Goal: Information Seeking & Learning: Check status

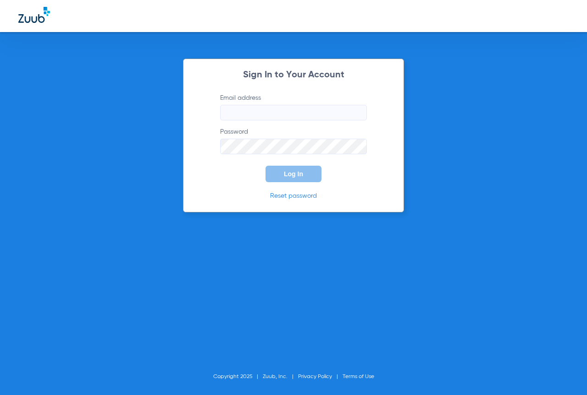
type input "[EMAIL_ADDRESS][DOMAIN_NAME]"
click at [276, 174] on button "Log In" at bounding box center [293, 174] width 56 height 16
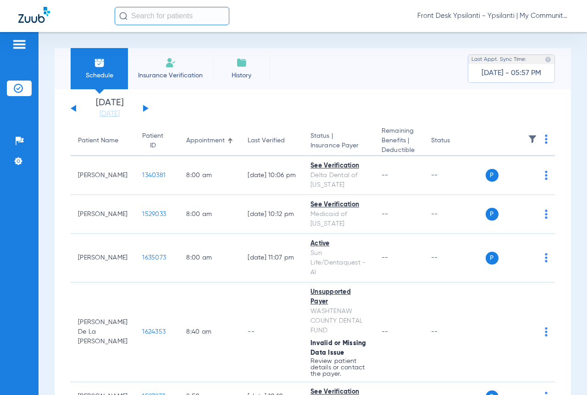
click at [154, 13] on input "text" at bounding box center [172, 16] width 115 height 18
click at [164, 16] on input "text" at bounding box center [172, 16] width 115 height 18
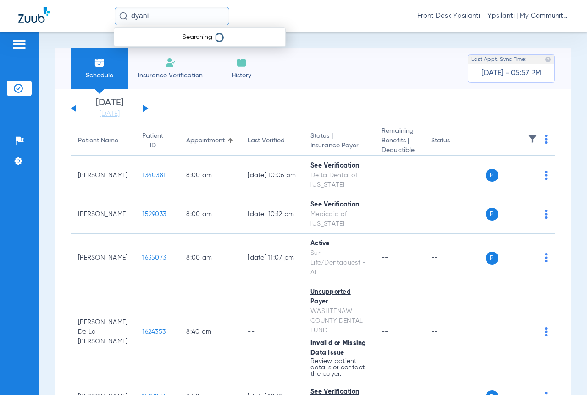
type input "dyani"
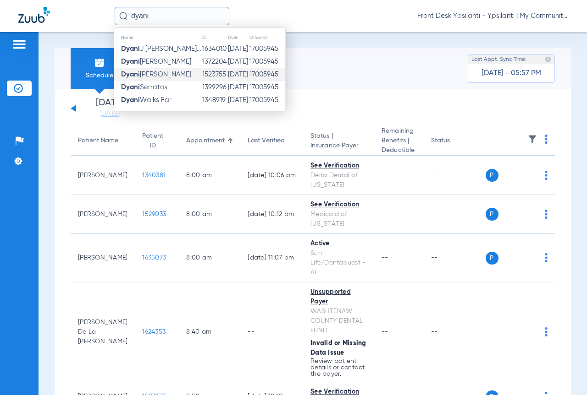
click at [164, 74] on span "[PERSON_NAME]" at bounding box center [156, 74] width 70 height 7
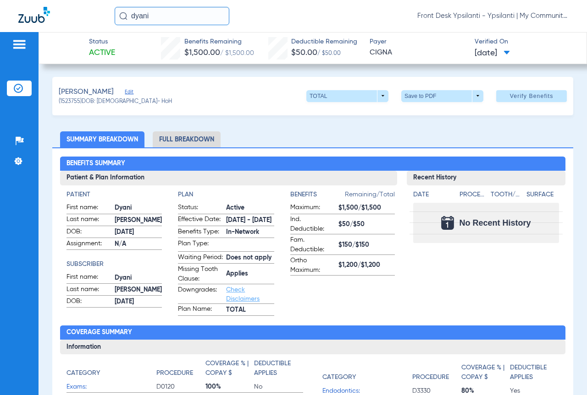
click at [171, 136] on li "Full Breakdown" at bounding box center [187, 140] width 68 height 16
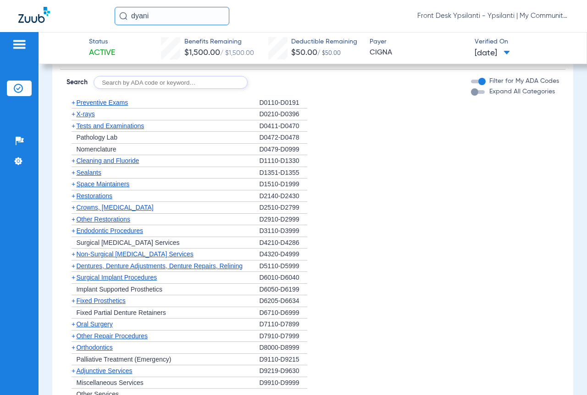
scroll to position [962, 0]
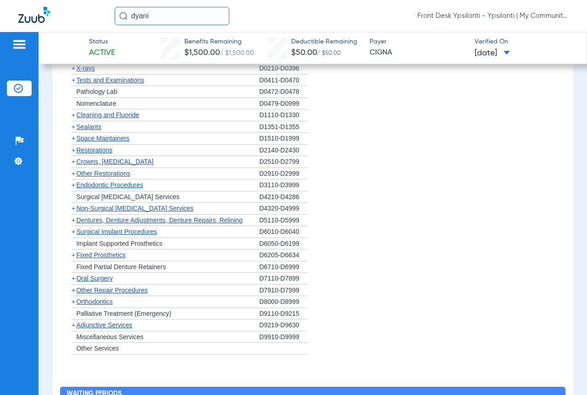
click at [73, 119] on span "+" at bounding box center [73, 114] width 4 height 7
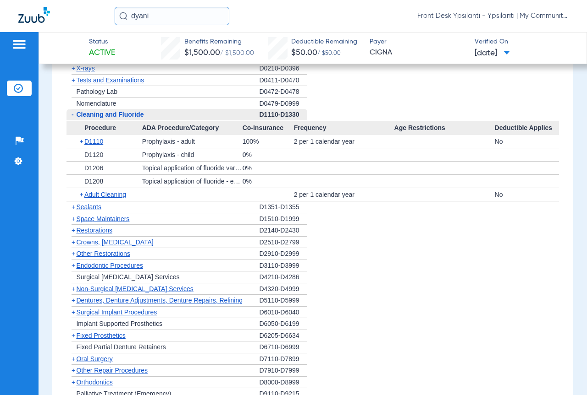
click at [71, 121] on span "-" at bounding box center [71, 114] width 10 height 11
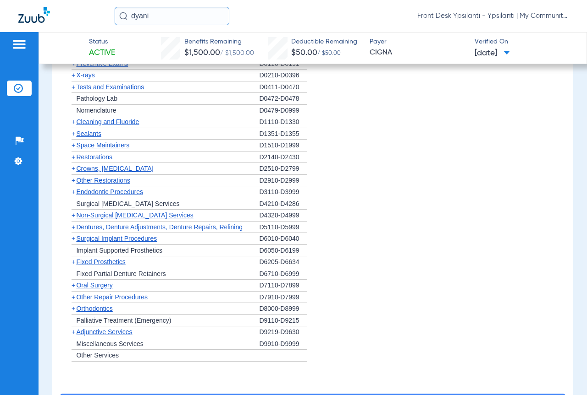
scroll to position [910, 0]
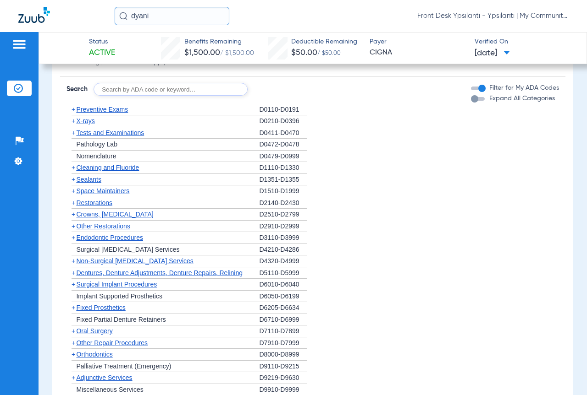
click at [159, 95] on input "text" at bounding box center [170, 89] width 154 height 13
type input "D4910"
click at [285, 96] on button "Search" at bounding box center [282, 89] width 36 height 13
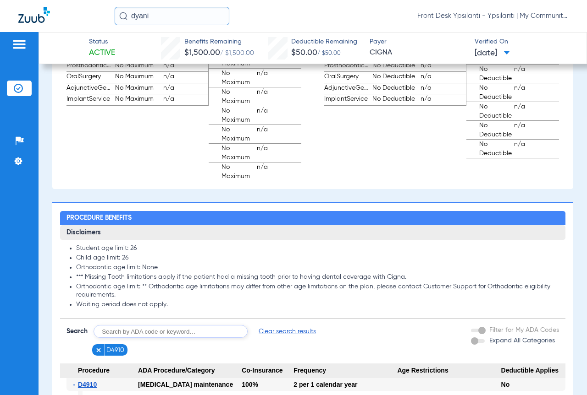
scroll to position [691, 0]
